Goal: Information Seeking & Learning: Learn about a topic

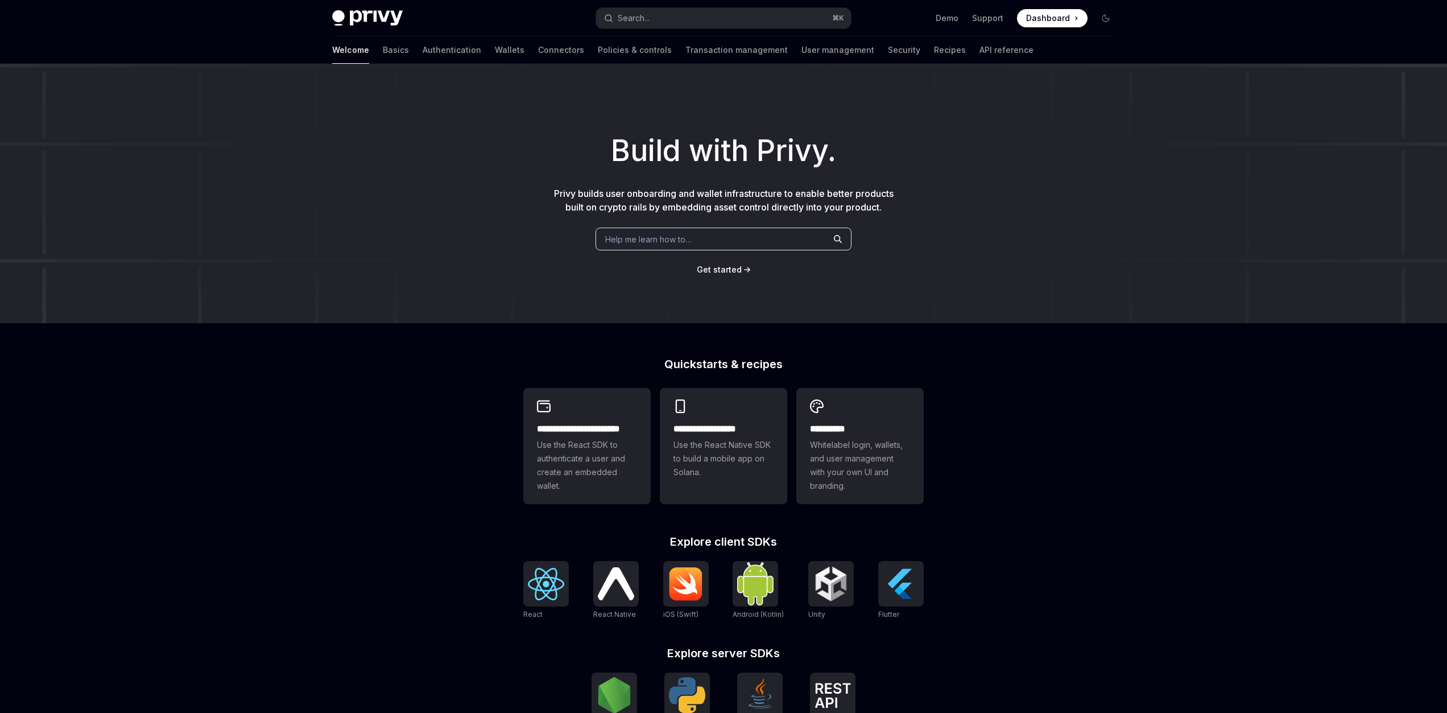
click at [730, 240] on div "Help me learn how to…" at bounding box center [724, 239] width 256 height 23
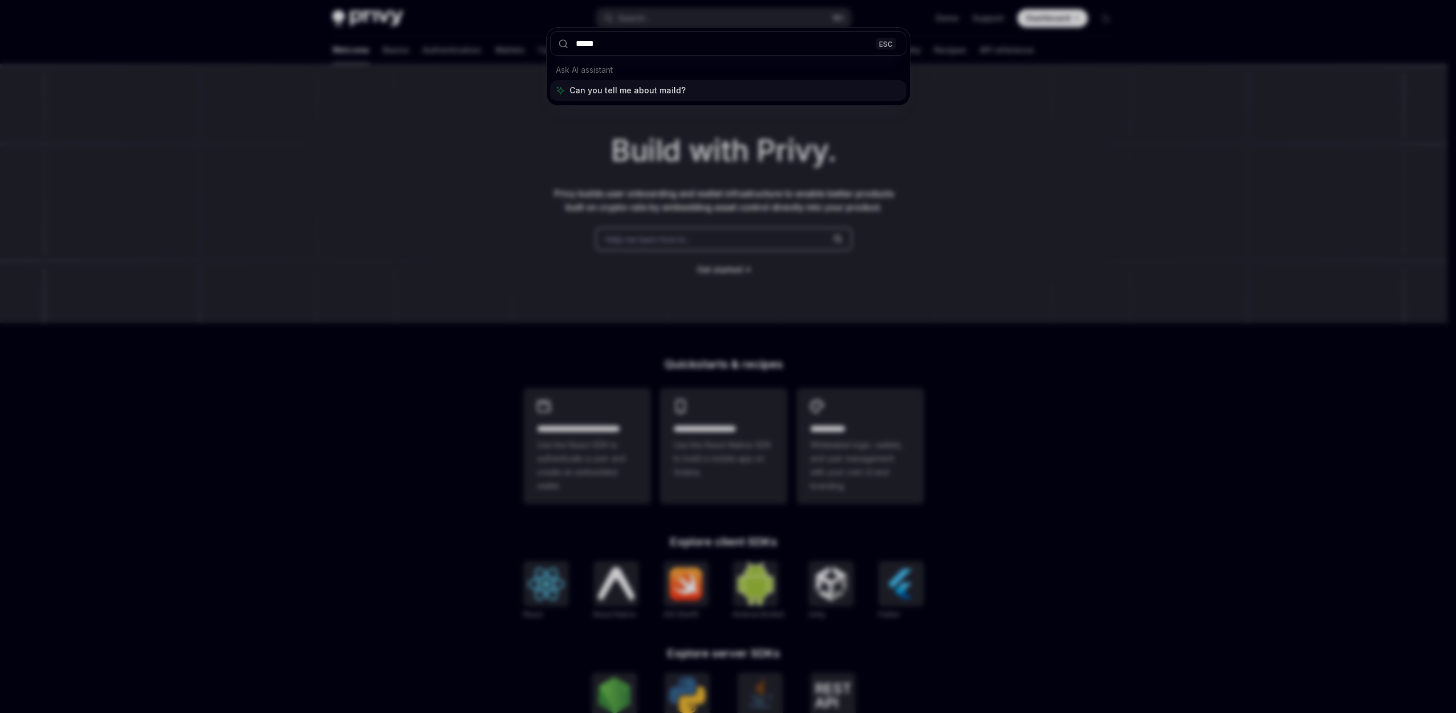
type input "****"
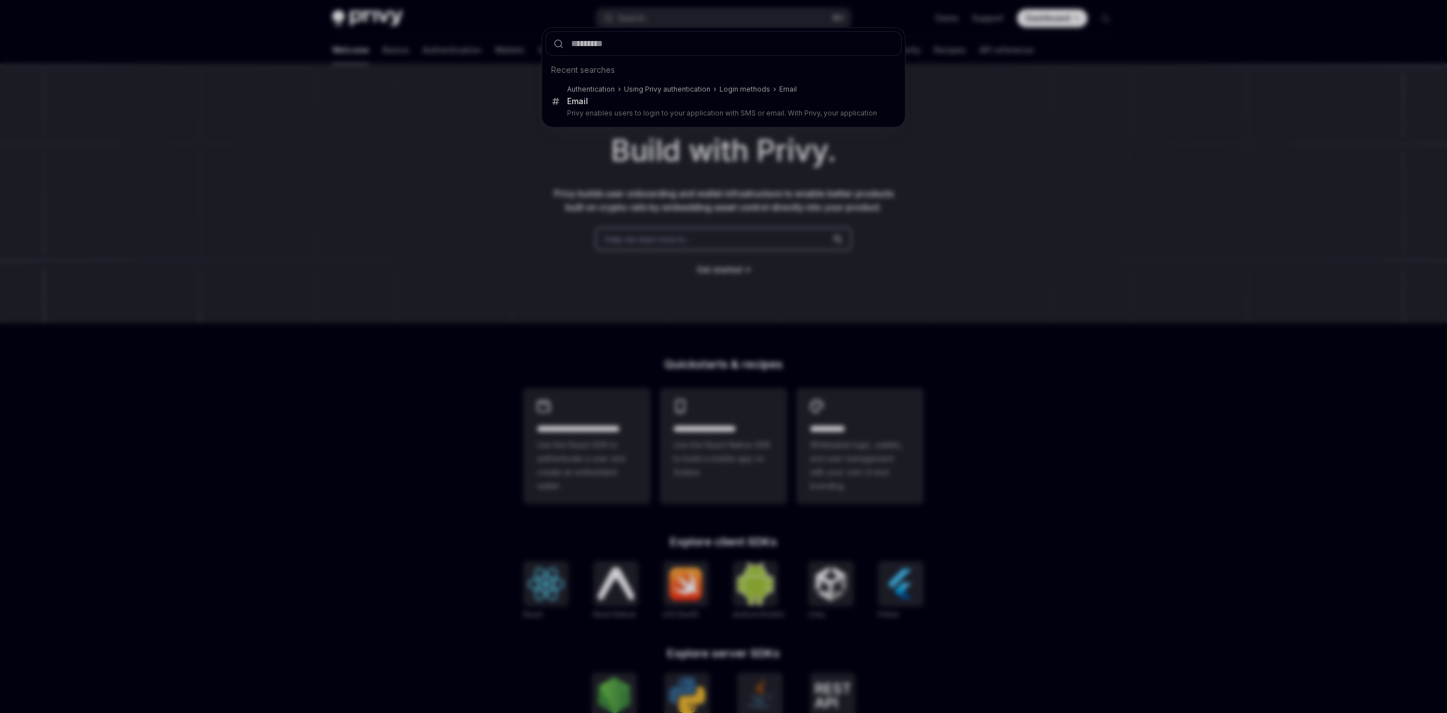
type textarea "*"
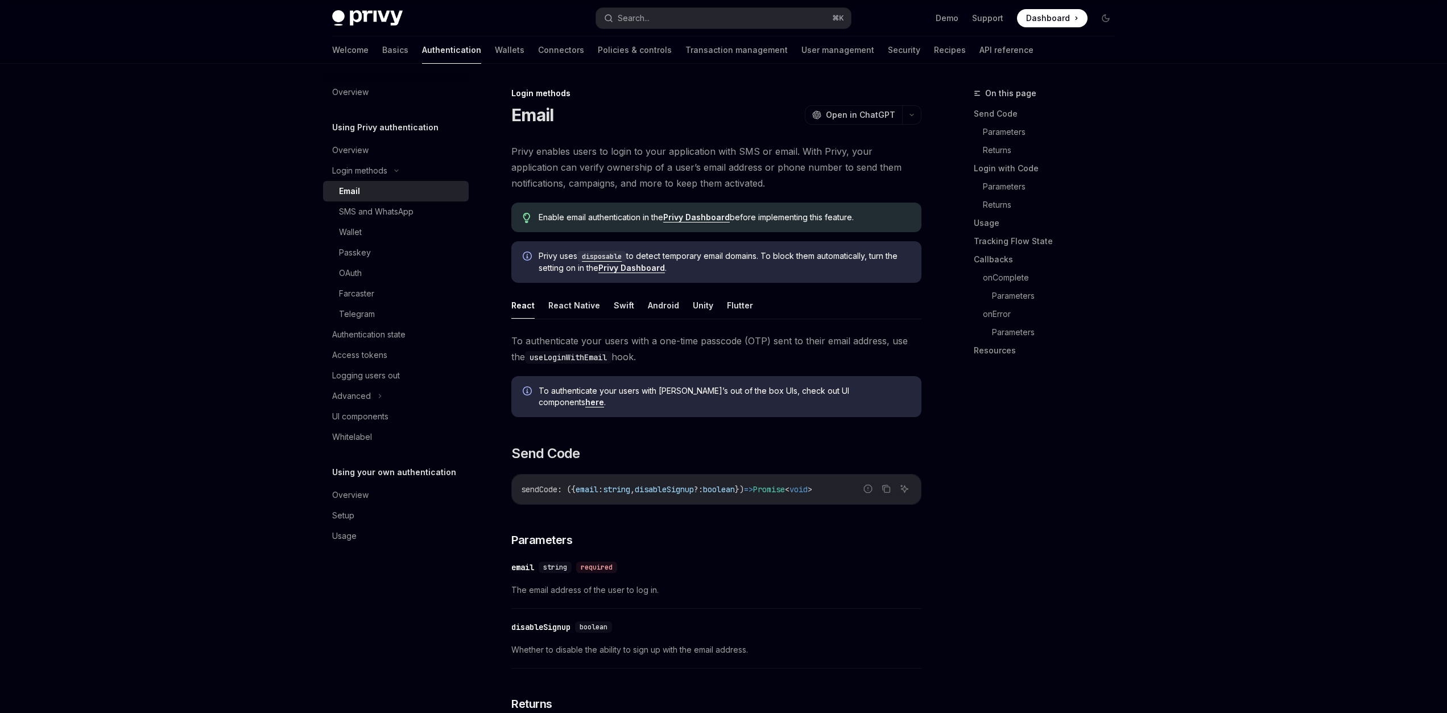
scroll to position [64, 0]
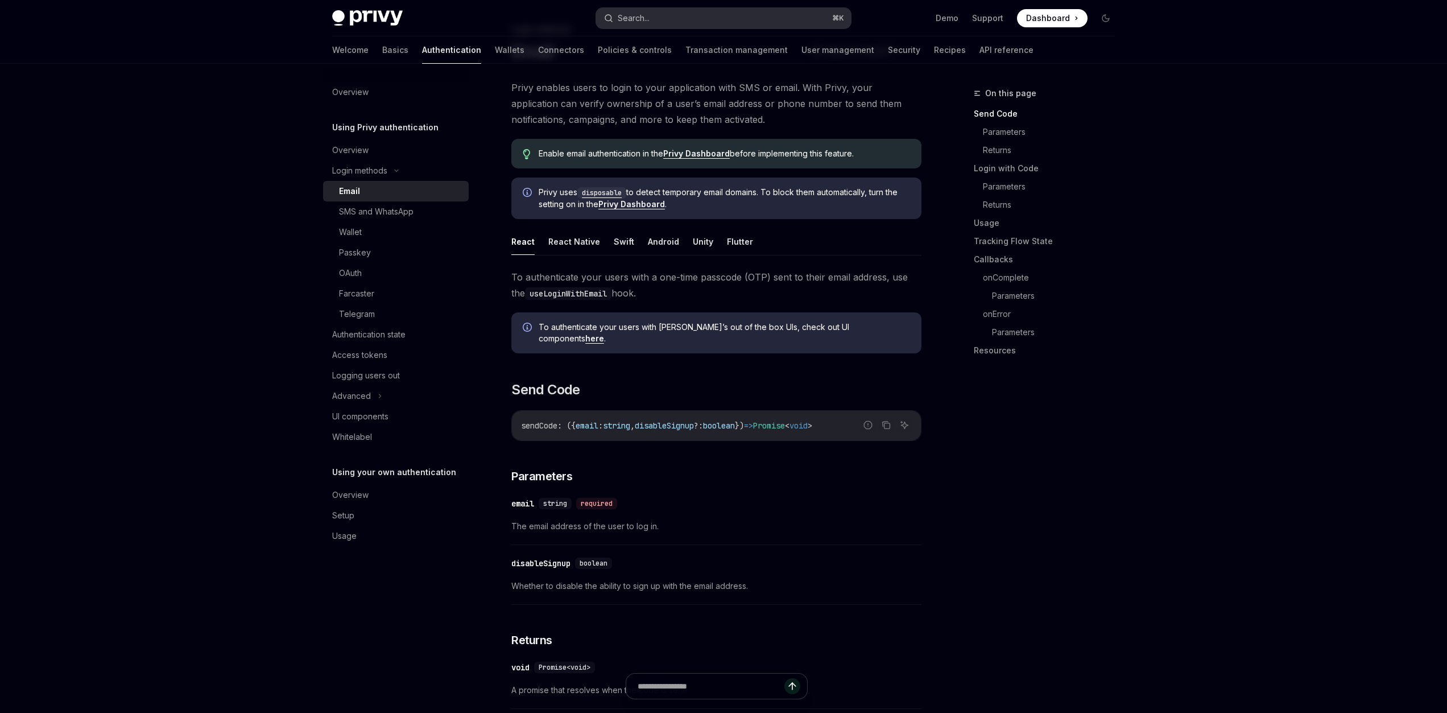
click at [702, 22] on button "Search... ⌘ K" at bounding box center [723, 18] width 255 height 20
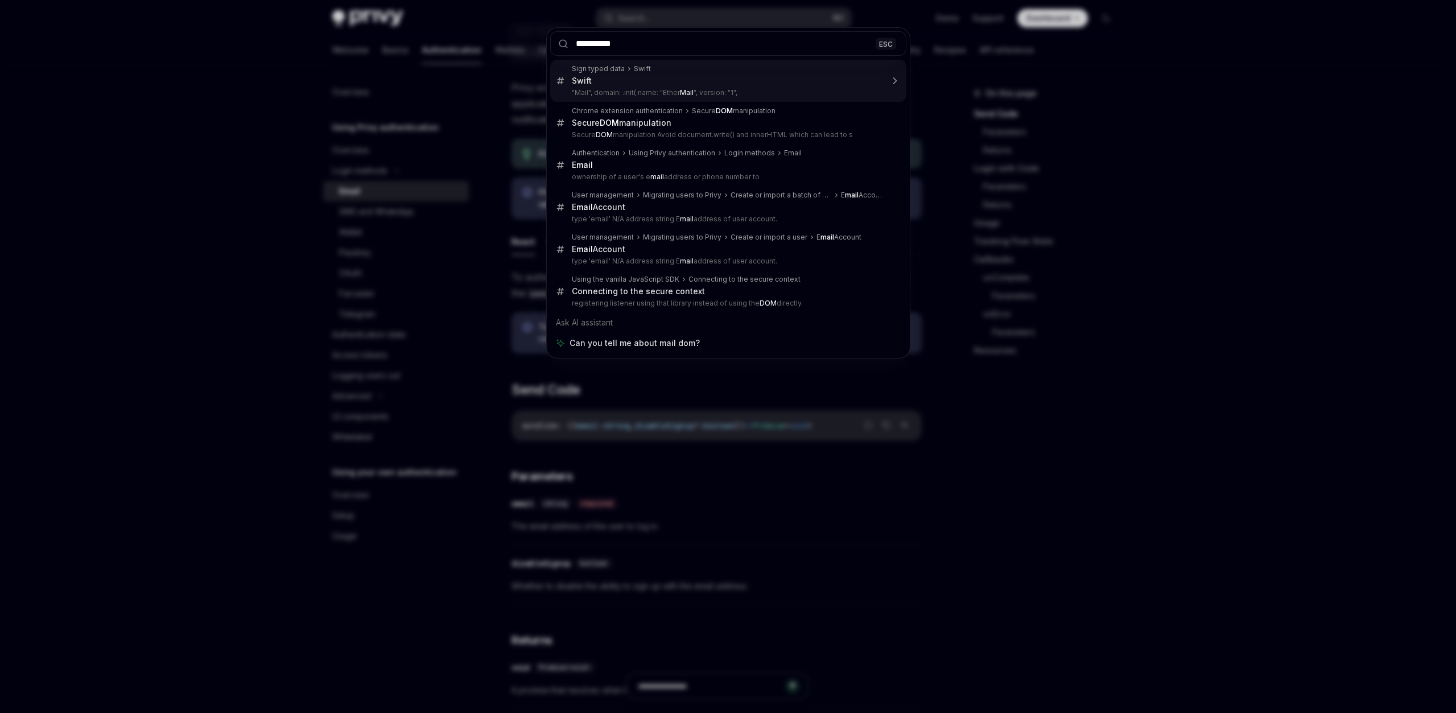
type input "**********"
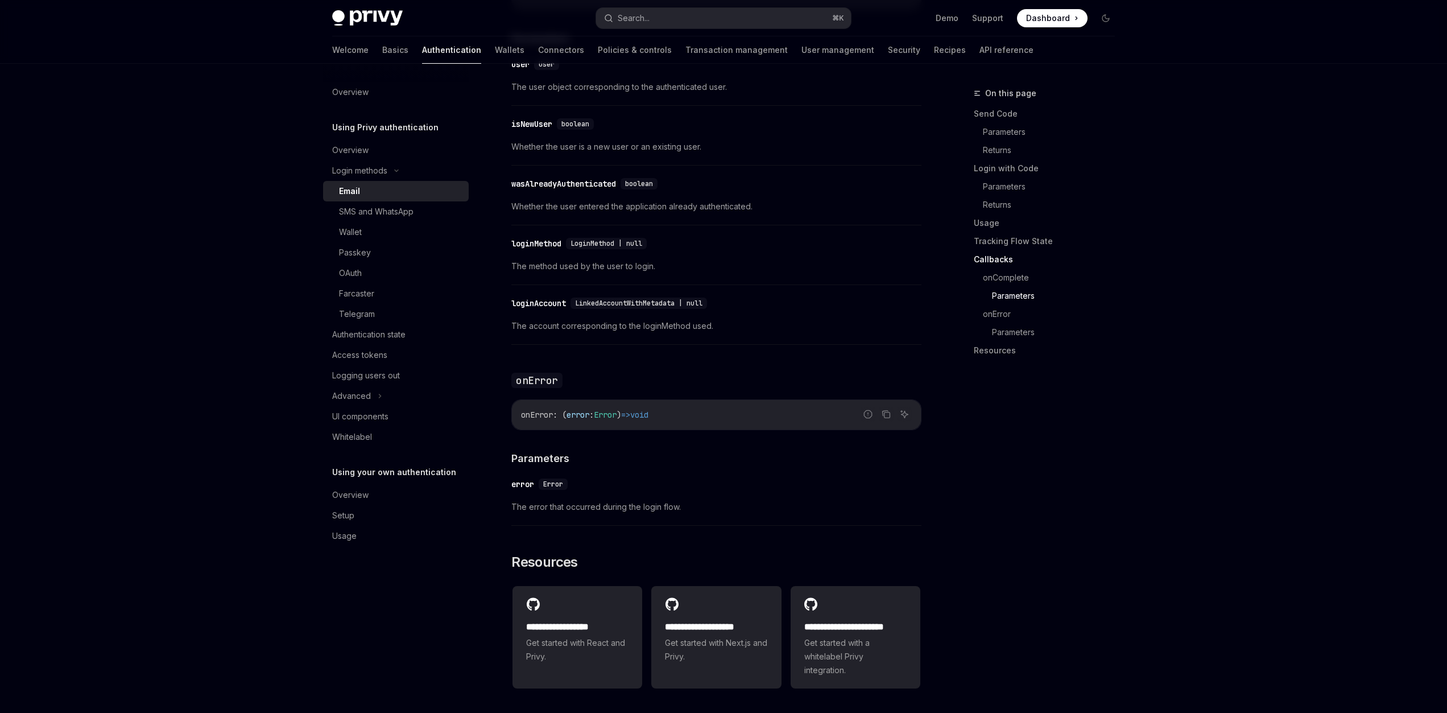
scroll to position [2131, 0]
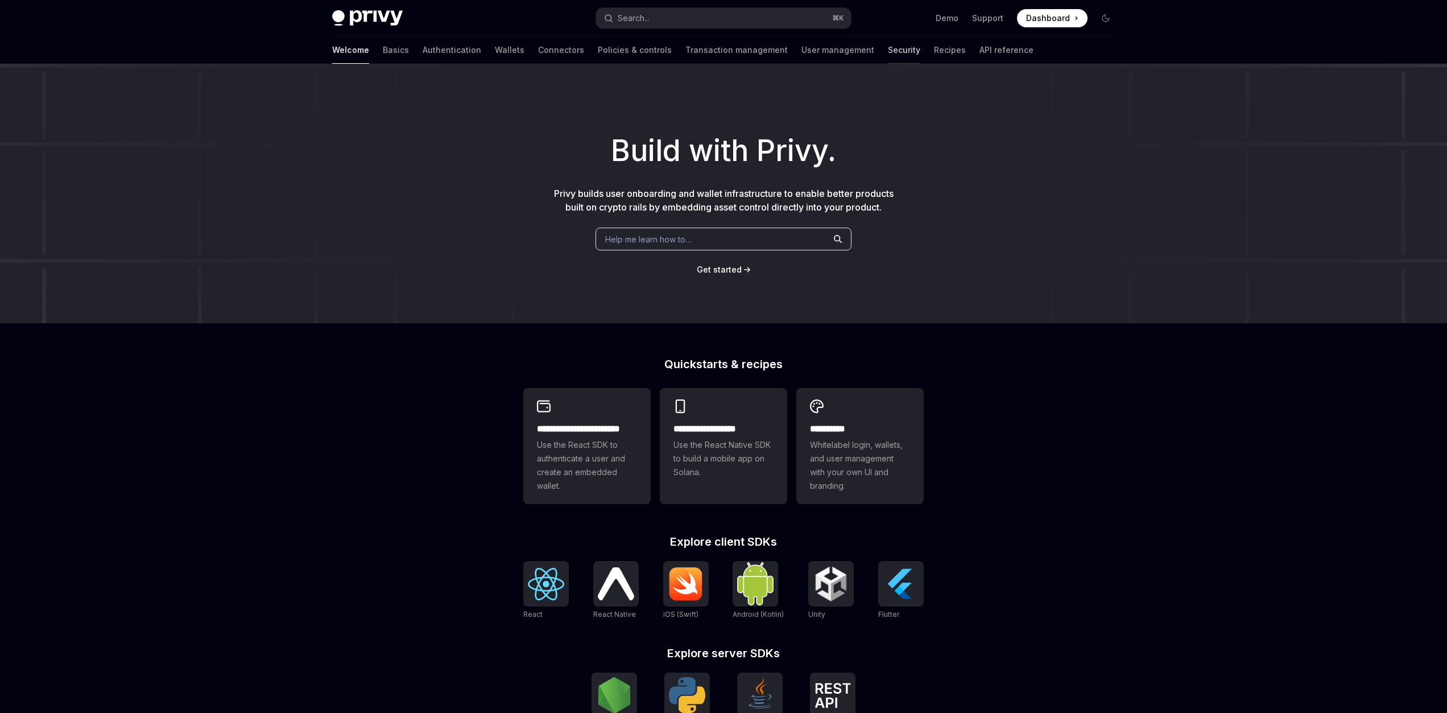
click at [888, 55] on link "Security" at bounding box center [904, 49] width 32 height 27
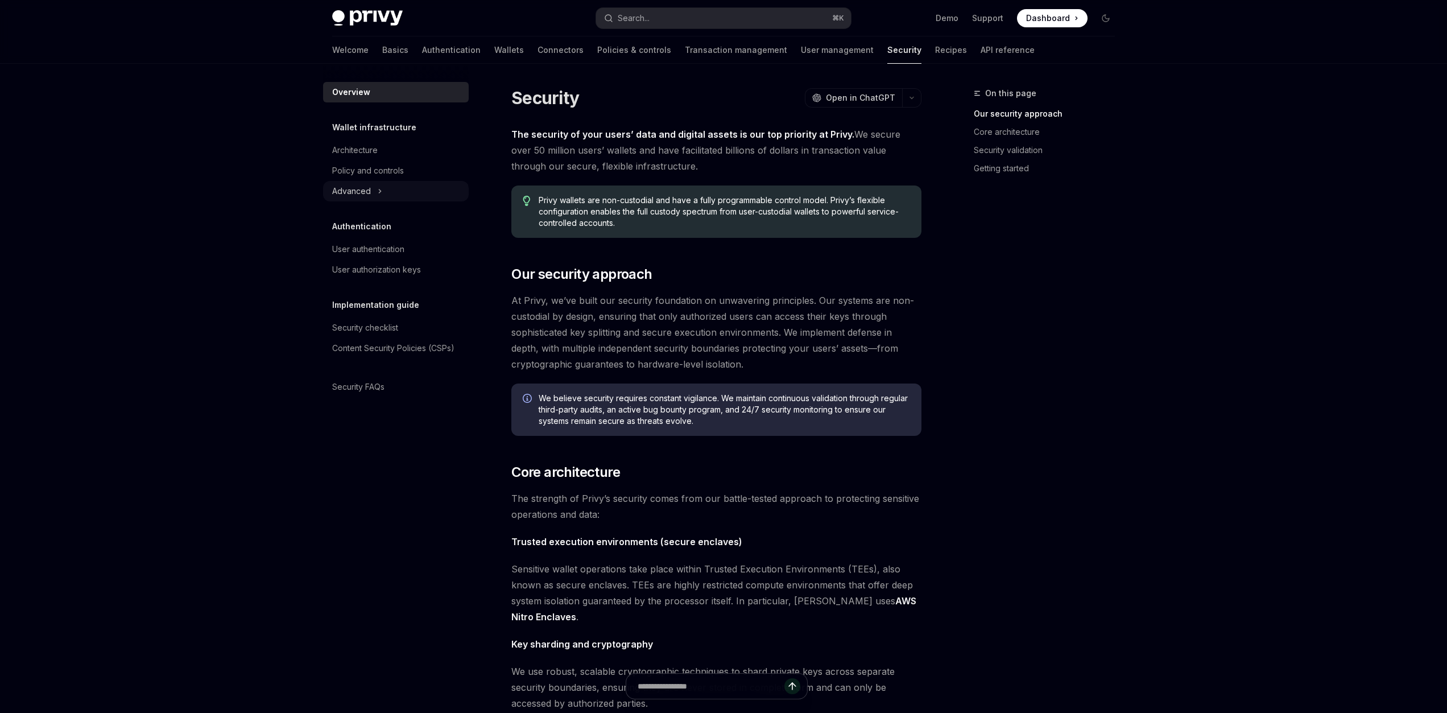
click at [386, 195] on button "Advanced" at bounding box center [396, 191] width 146 height 20
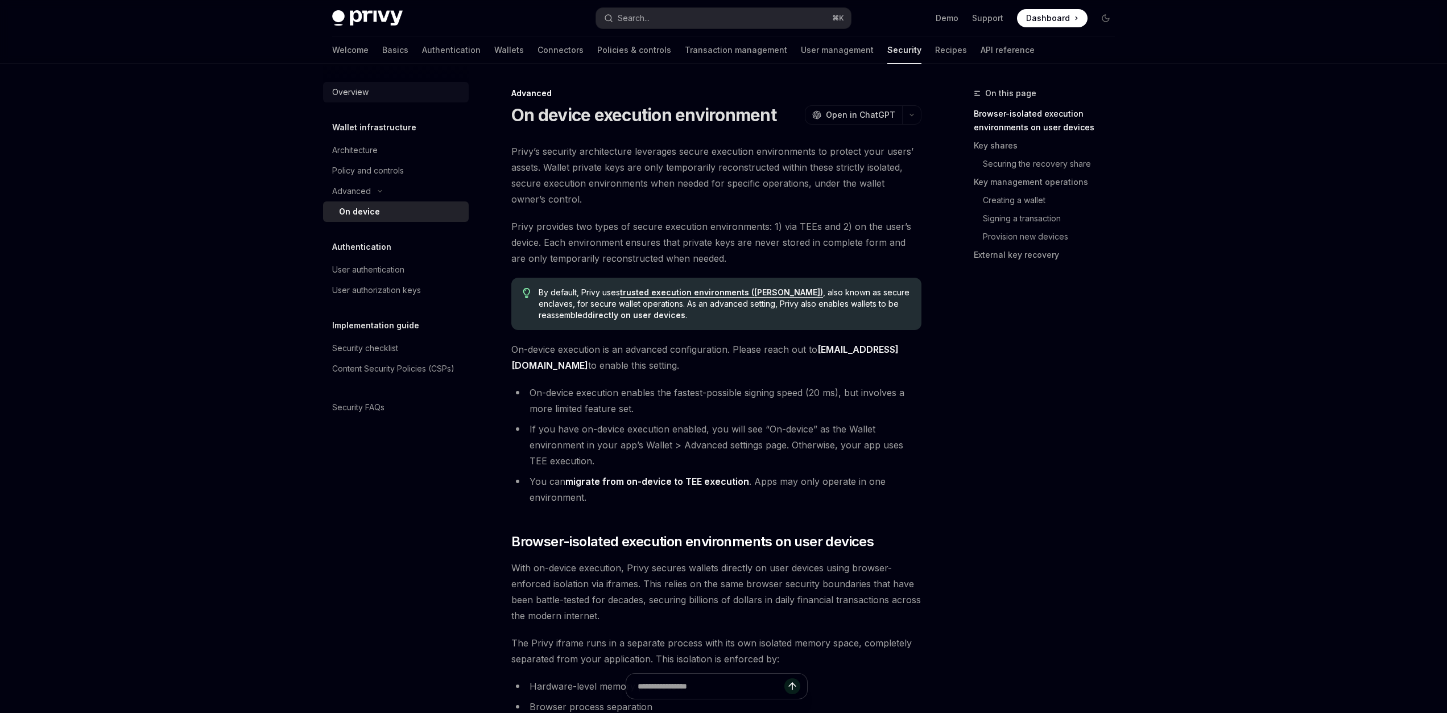
click at [336, 91] on div "Overview" at bounding box center [350, 92] width 36 height 14
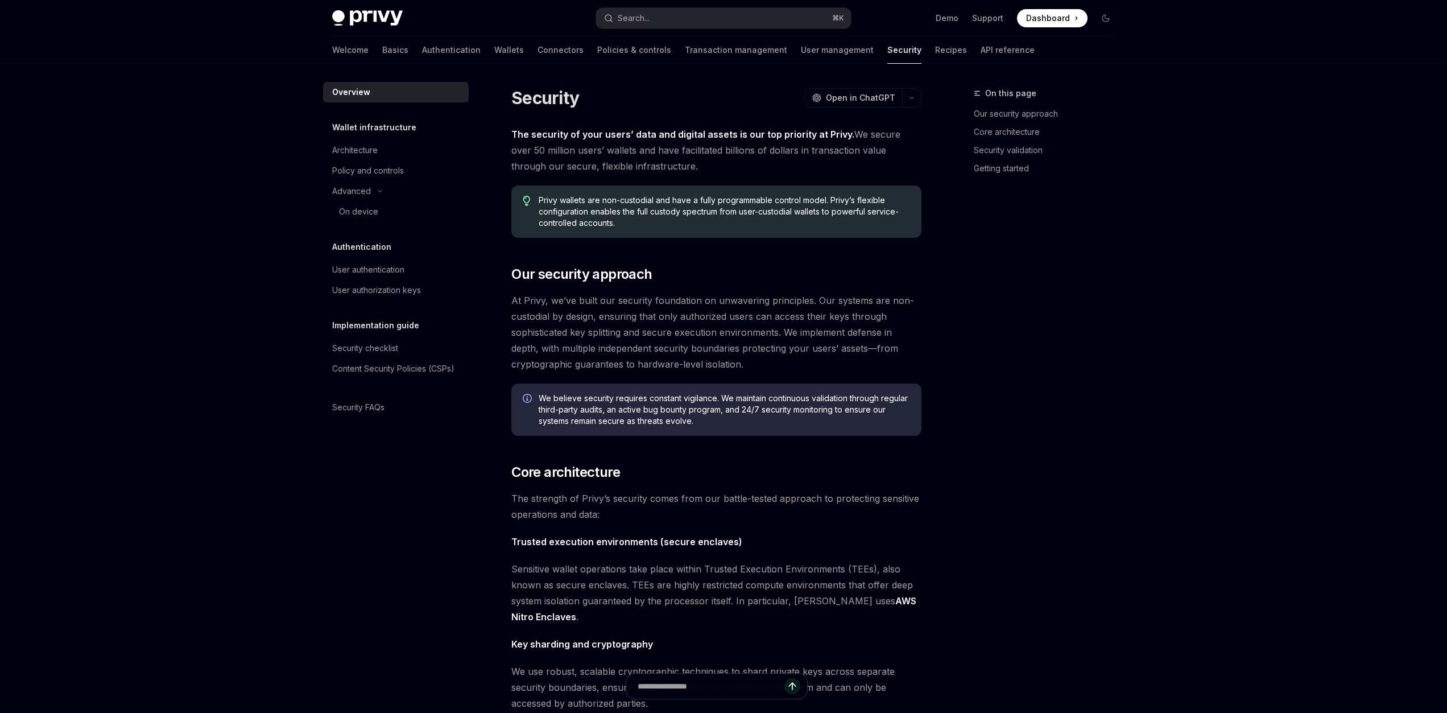
type textarea "*"
